Goal: Obtain resource: Download file/media

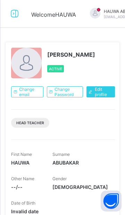
click at [12, 18] on icon at bounding box center [15, 14] width 12 height 10
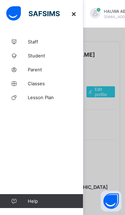
click at [43, 84] on span "Classes" at bounding box center [56, 84] width 56 height 6
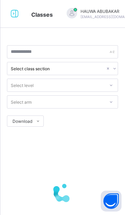
click at [14, 13] on icon at bounding box center [15, 14] width 12 height 10
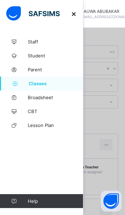
click at [58, 94] on span "Broadsheet" at bounding box center [56, 97] width 56 height 6
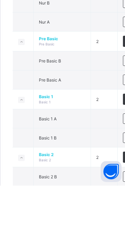
scroll to position [142, 0]
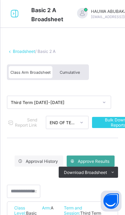
click at [73, 68] on div "Cumulative" at bounding box center [69, 72] width 35 height 12
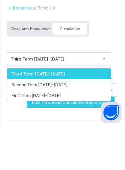
click at [80, 115] on div "Third Term 2024-2025" at bounding box center [59, 117] width 104 height 11
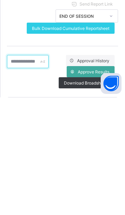
click at [46, 179] on input "text" at bounding box center [28, 178] width 42 height 13
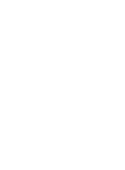
scroll to position [31, 0]
type input "***"
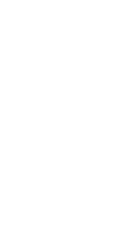
scroll to position [0, 0]
